Goal: Navigation & Orientation: Find specific page/section

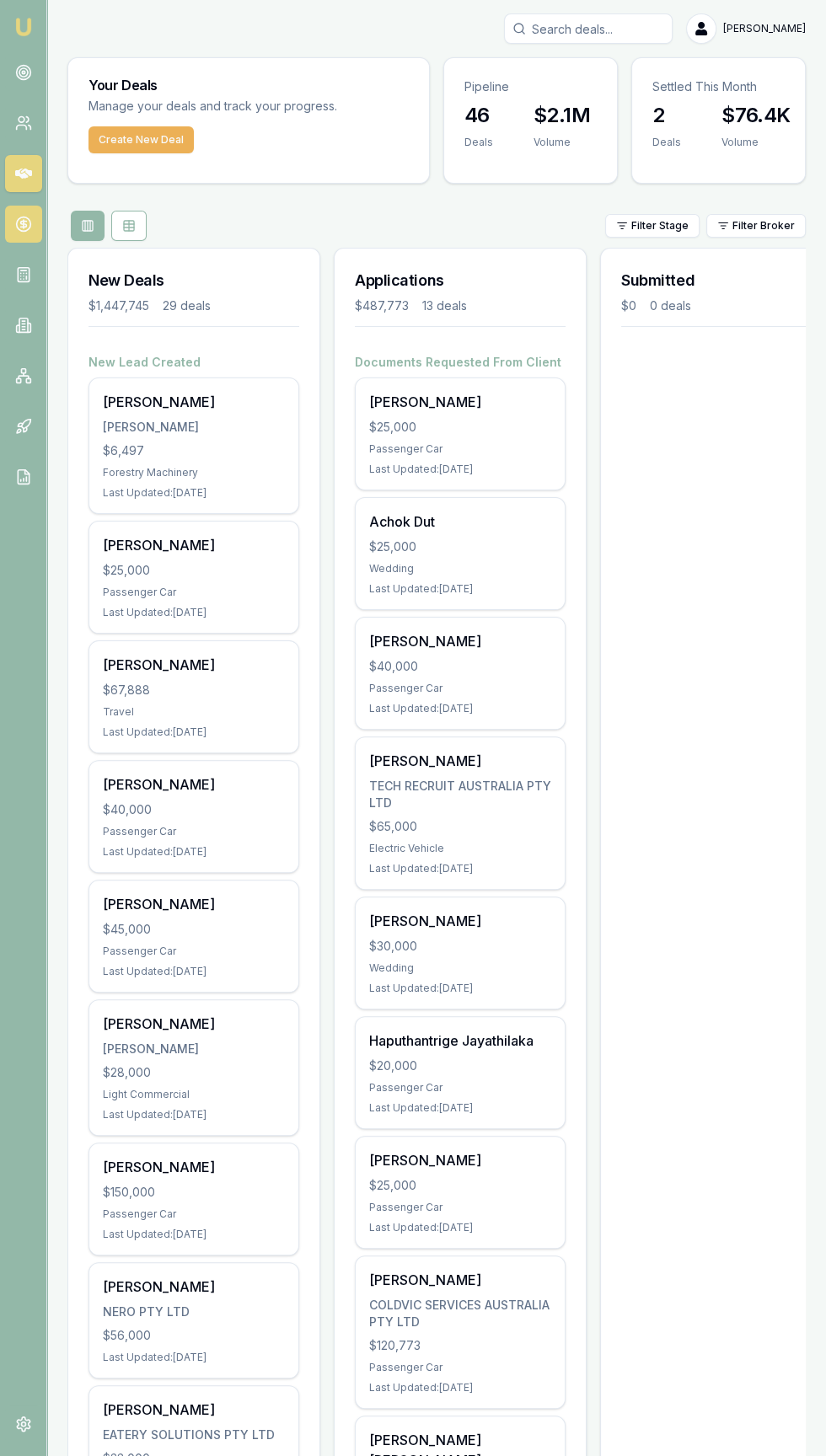
click at [24, 225] on icon at bounding box center [24, 224] width 0 height 9
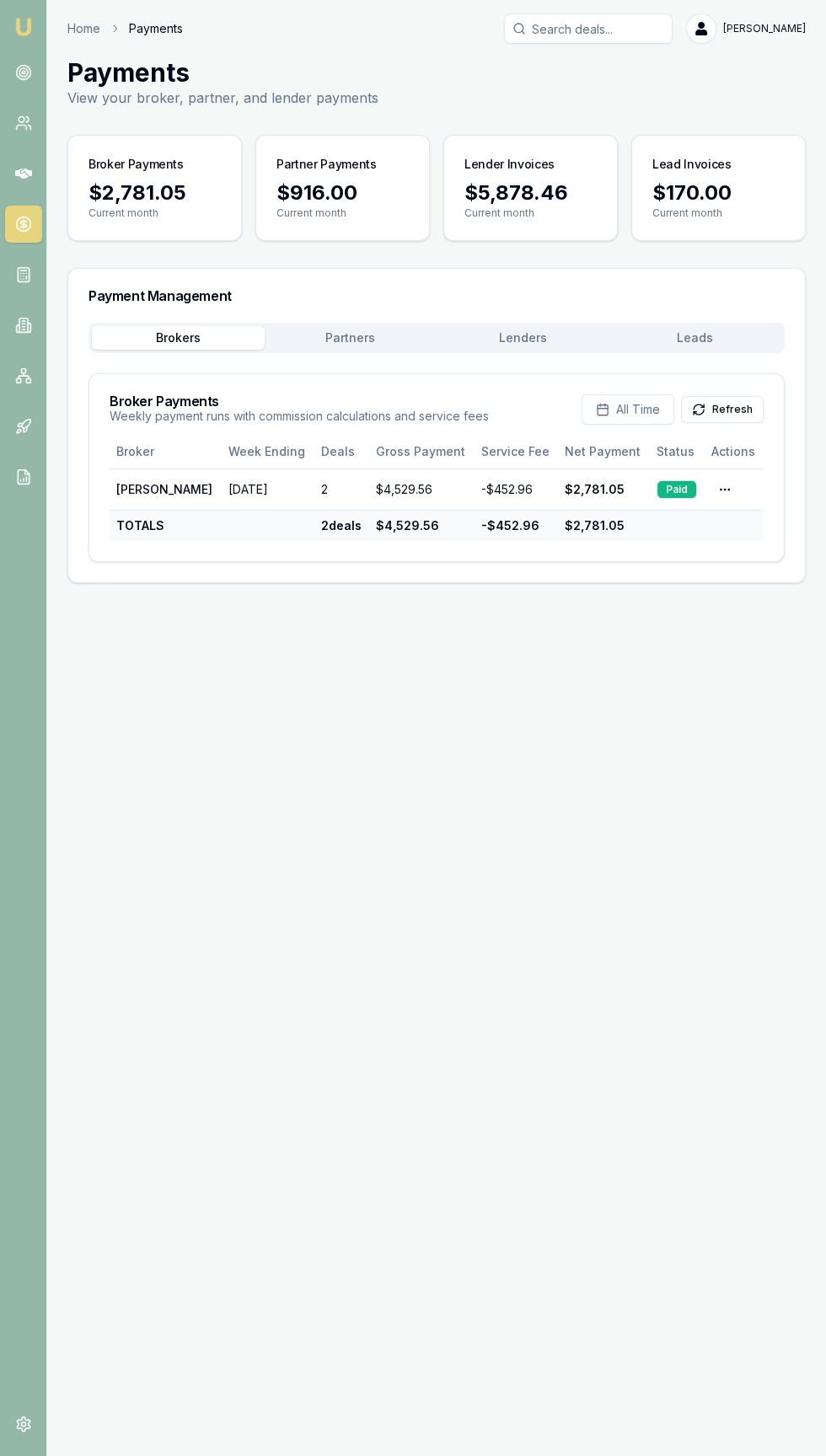
click at [688, 327] on button "Leads" at bounding box center [696, 338] width 173 height 24
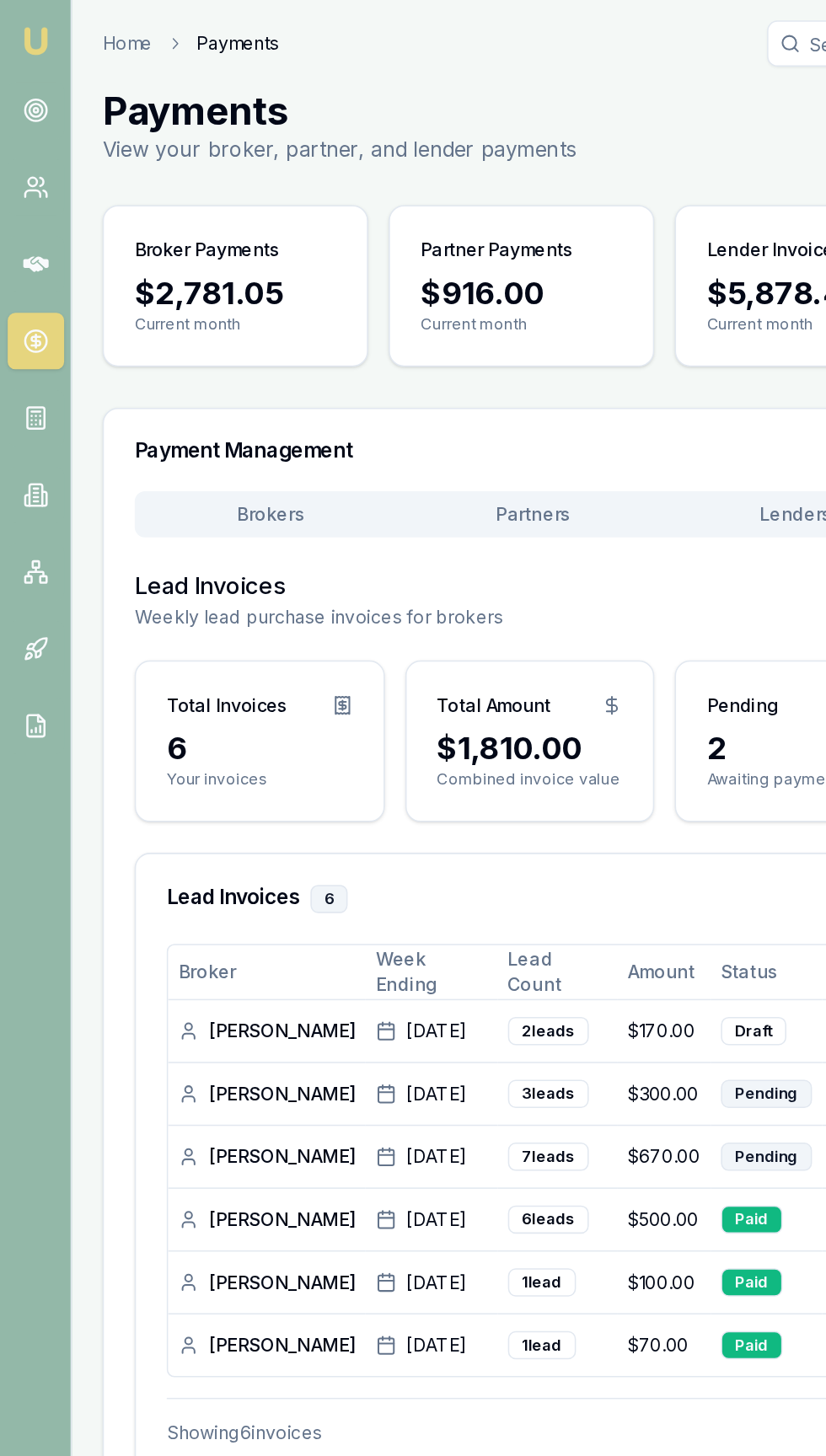
click at [450, 429] on html "Emu Broker Home Payments [PERSON_NAME] Toggle Menu Payments View your broker, p…" at bounding box center [413, 728] width 826 height 1456
